Goal: Task Accomplishment & Management: Manage account settings

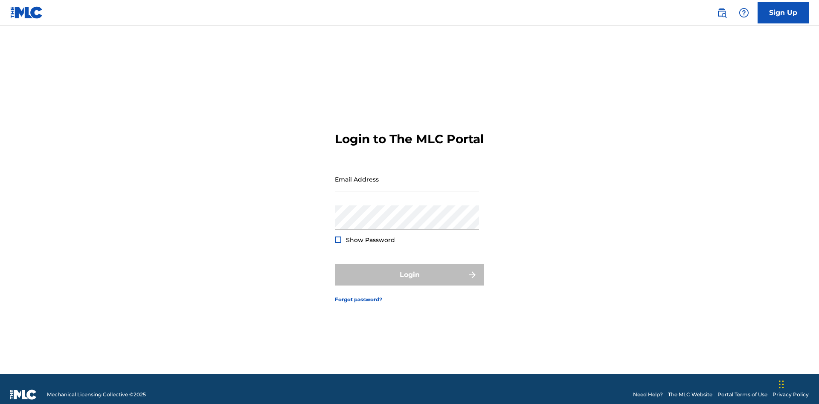
scroll to position [11, 0]
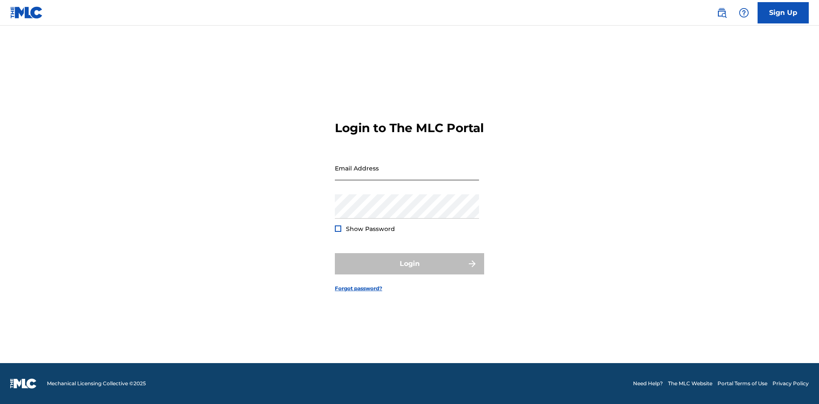
click at [407, 175] on input "Email Address" at bounding box center [407, 168] width 144 height 24
type input "Duke.McTesterson@gmail.com"
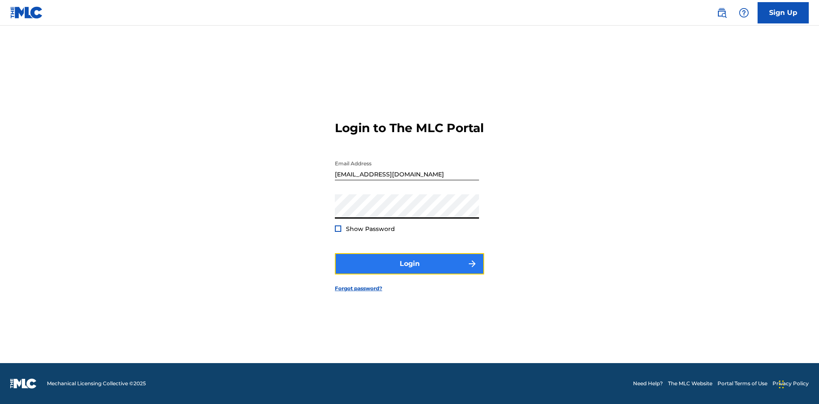
click at [410, 271] on button "Login" at bounding box center [409, 263] width 149 height 21
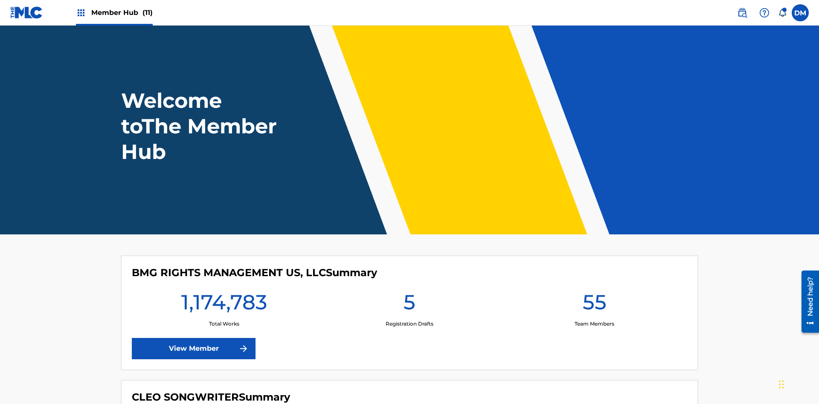
click at [122, 12] on span "Member Hub (11)" at bounding box center [121, 13] width 61 height 10
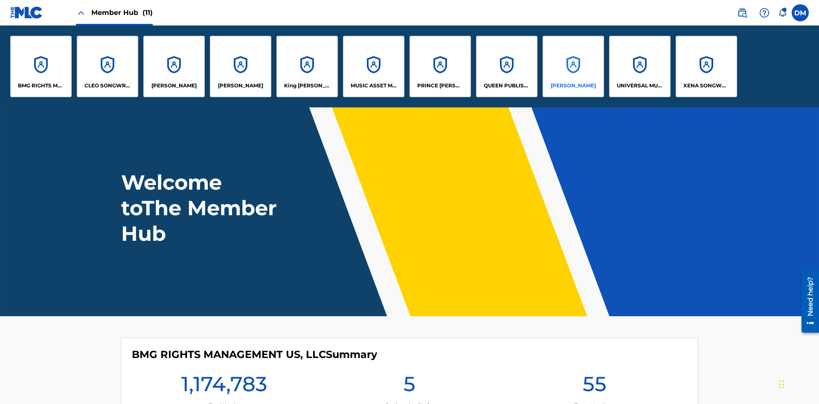
click at [573, 86] on p "RONALD MCTESTERSON" at bounding box center [573, 86] width 45 height 8
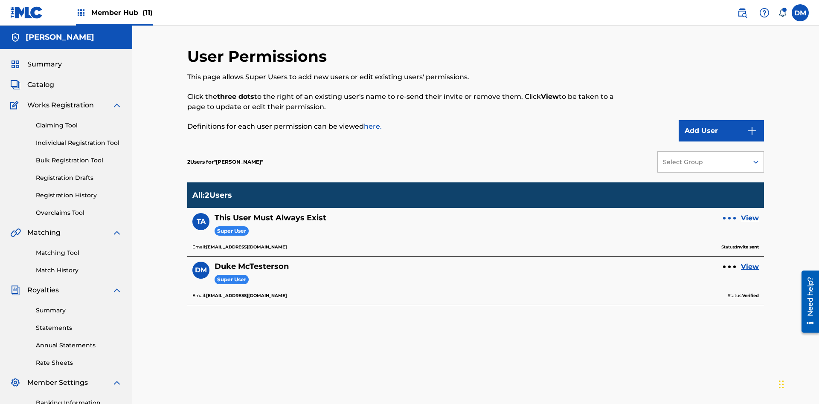
click at [730, 217] on div at bounding box center [729, 218] width 3 height 3
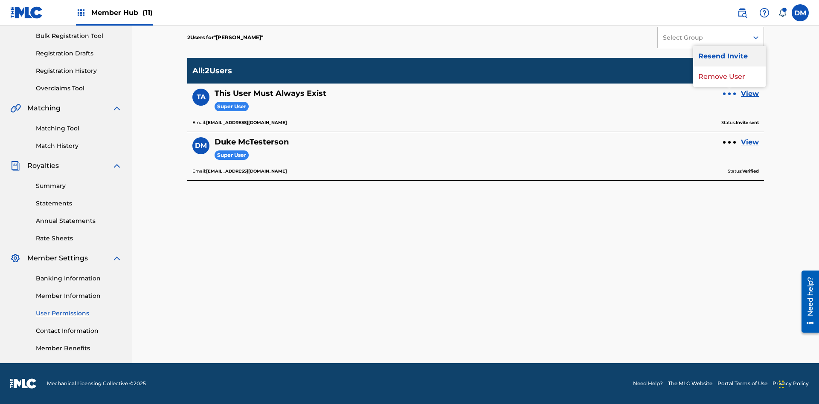
click at [730, 61] on p "Resend Invite" at bounding box center [729, 56] width 73 height 20
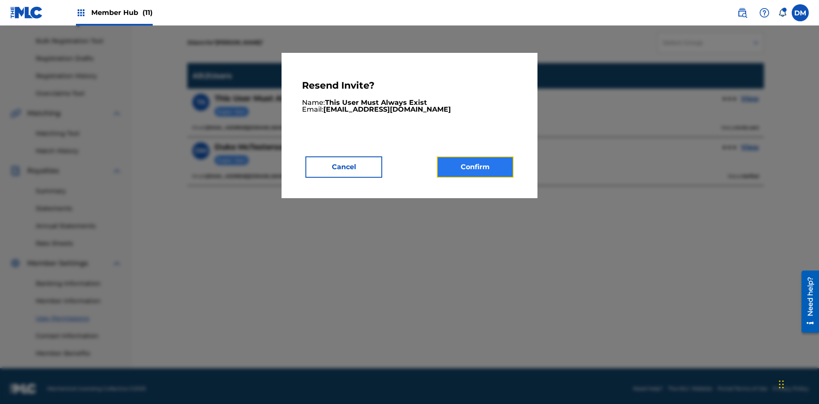
click at [475, 167] on button "Confirm" at bounding box center [475, 167] width 77 height 21
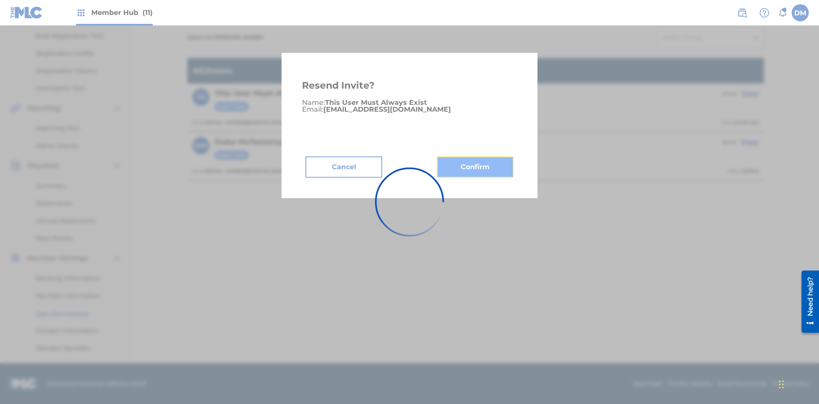
scroll to position [105, 0]
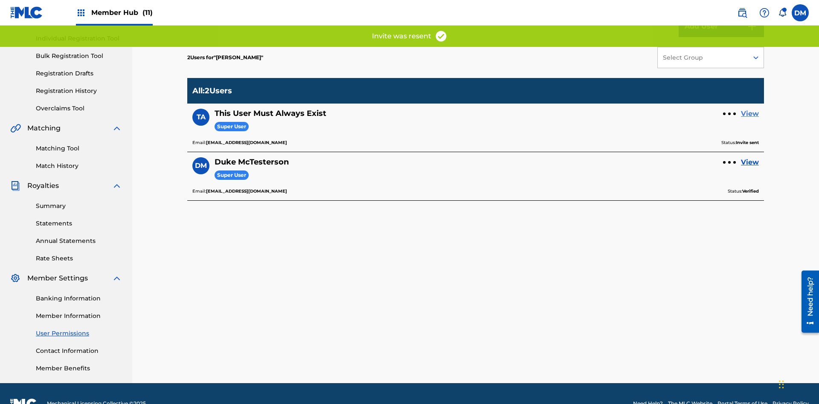
click at [750, 109] on link "View" at bounding box center [750, 114] width 18 height 10
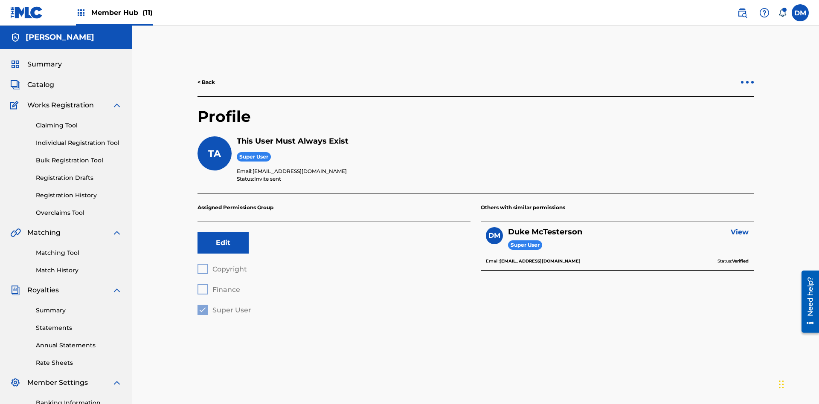
click at [747, 81] on div at bounding box center [747, 82] width 3 height 3
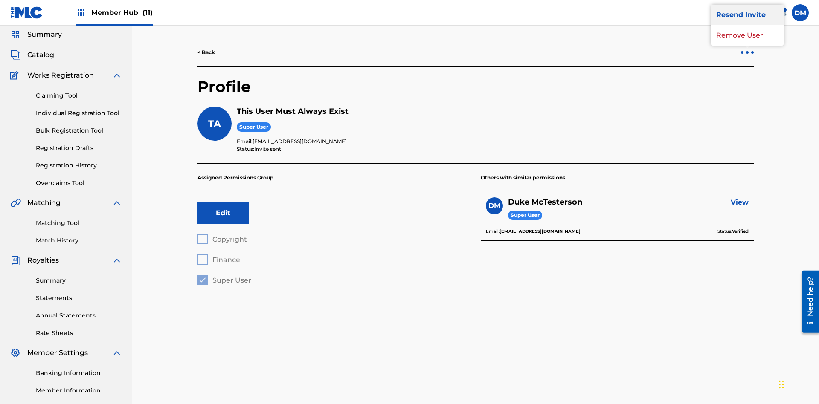
click at [747, 25] on p "Resend Invite" at bounding box center [747, 15] width 73 height 20
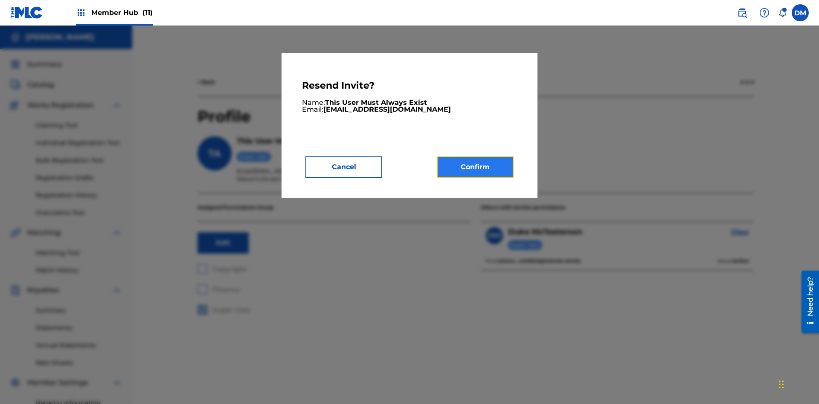
click at [475, 167] on button "Confirm" at bounding box center [475, 167] width 77 height 21
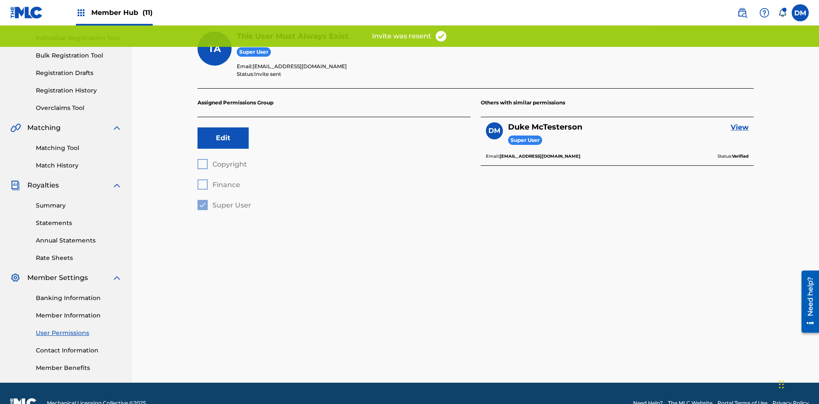
scroll to position [85, 0]
